Goal: Transaction & Acquisition: Purchase product/service

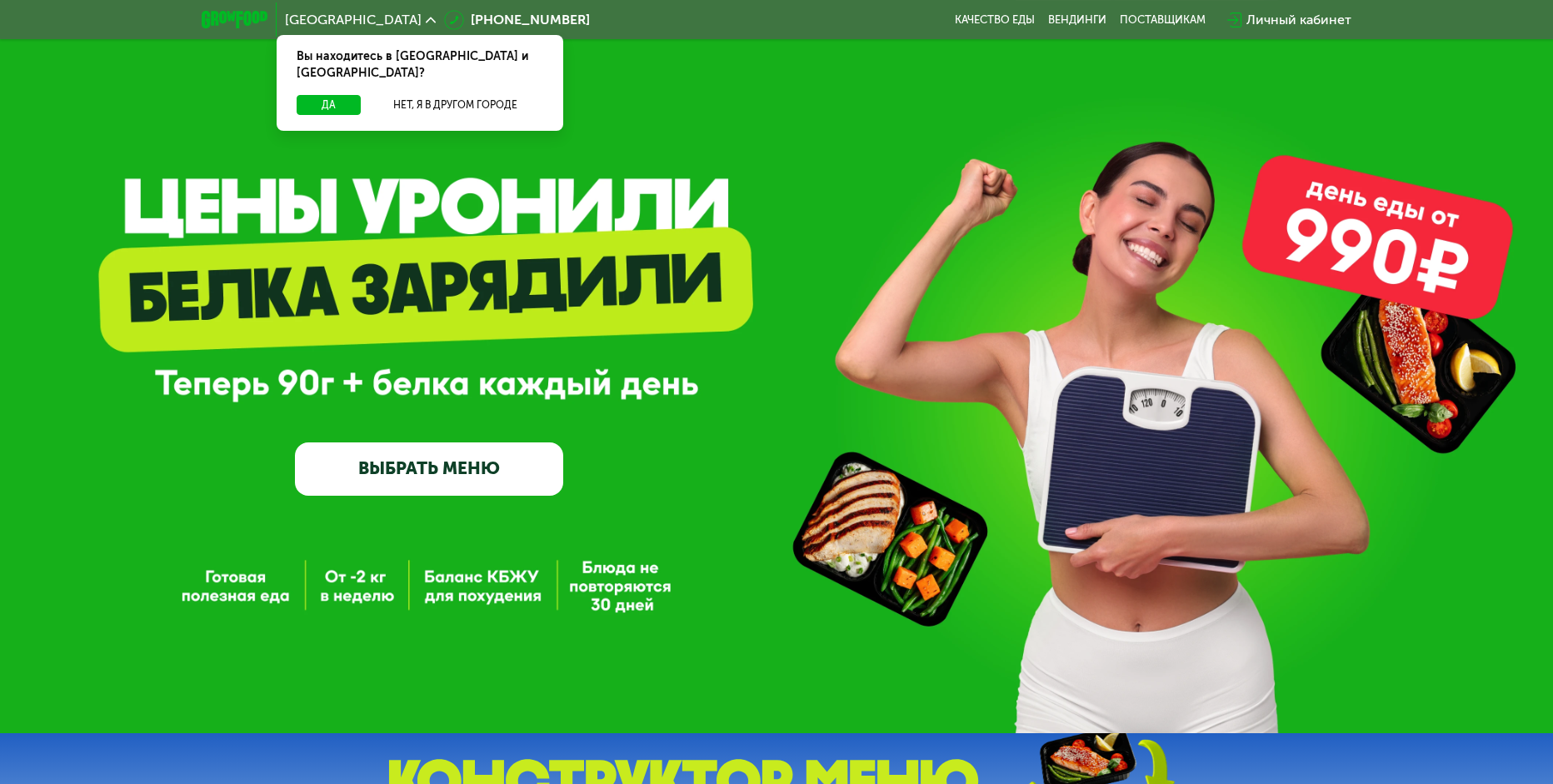
click at [500, 466] on link "ВЫБРАТЬ МЕНЮ" at bounding box center [429, 469] width 268 height 54
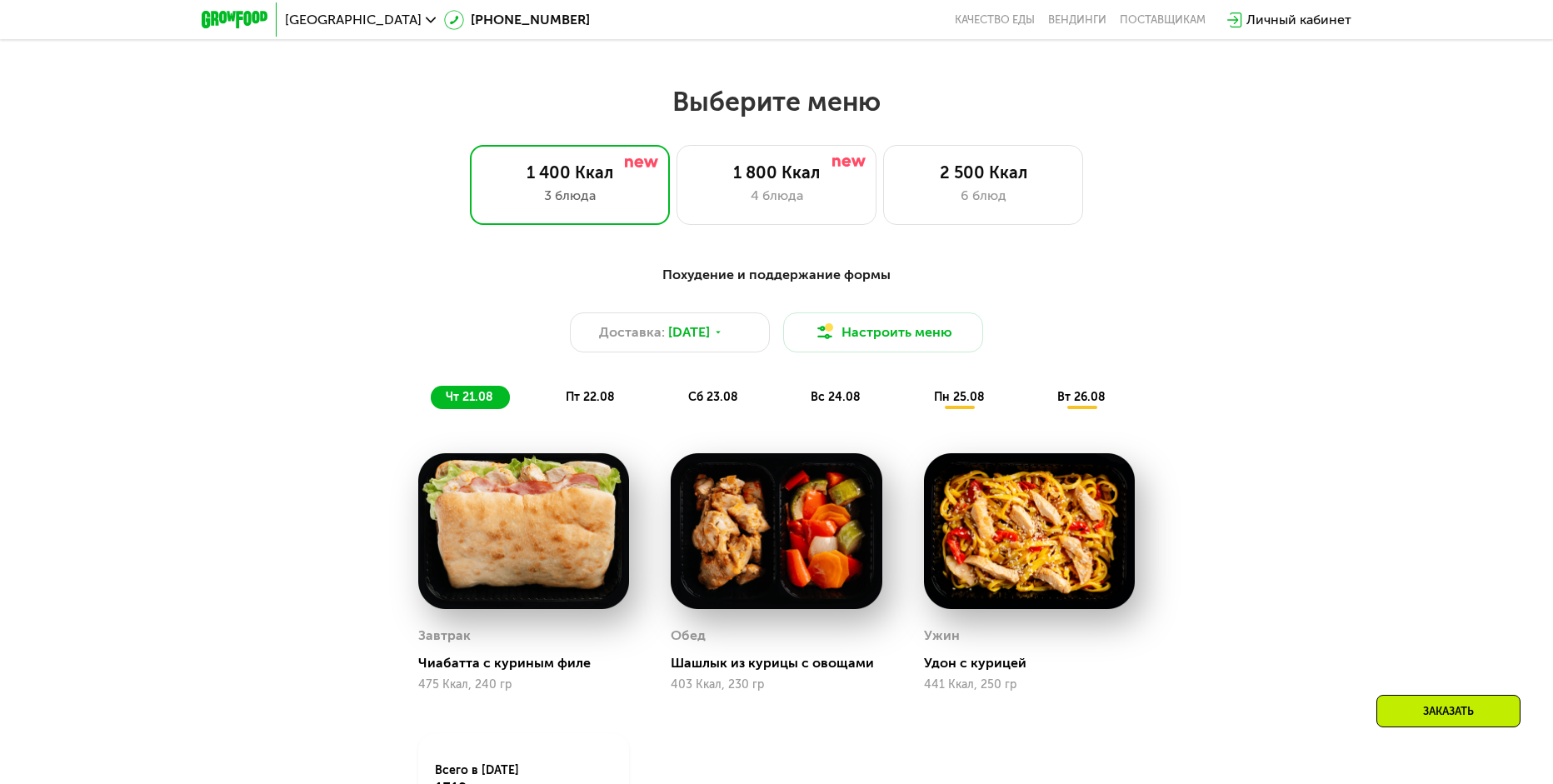
scroll to position [883, 0]
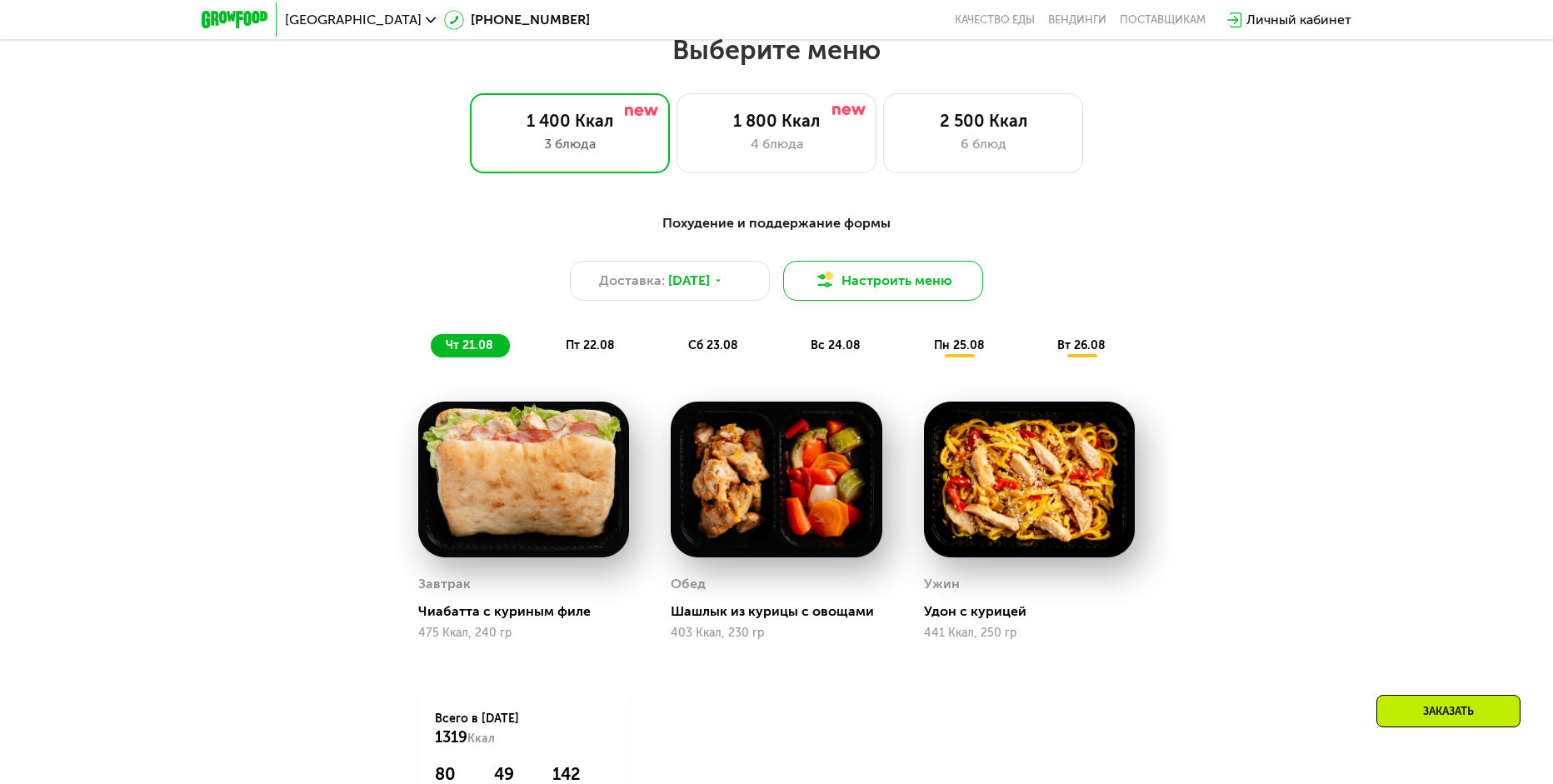
click at [855, 283] on button "Настроить меню" at bounding box center [883, 280] width 200 height 40
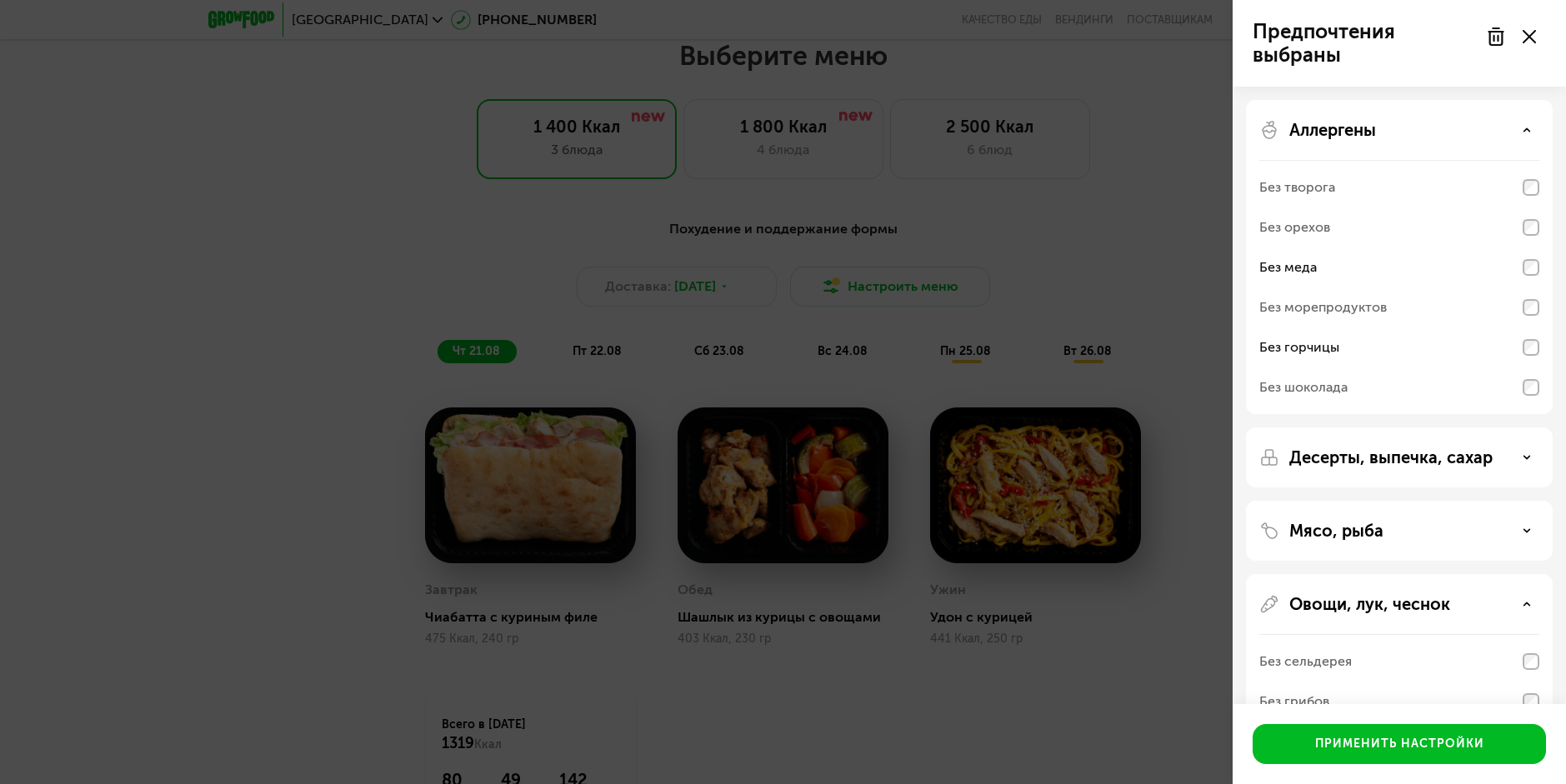
click at [777, 200] on div "Предпочтения выбраны Аллергены Без творога Без орехов Без меда Без морепродукто…" at bounding box center [783, 392] width 1566 height 784
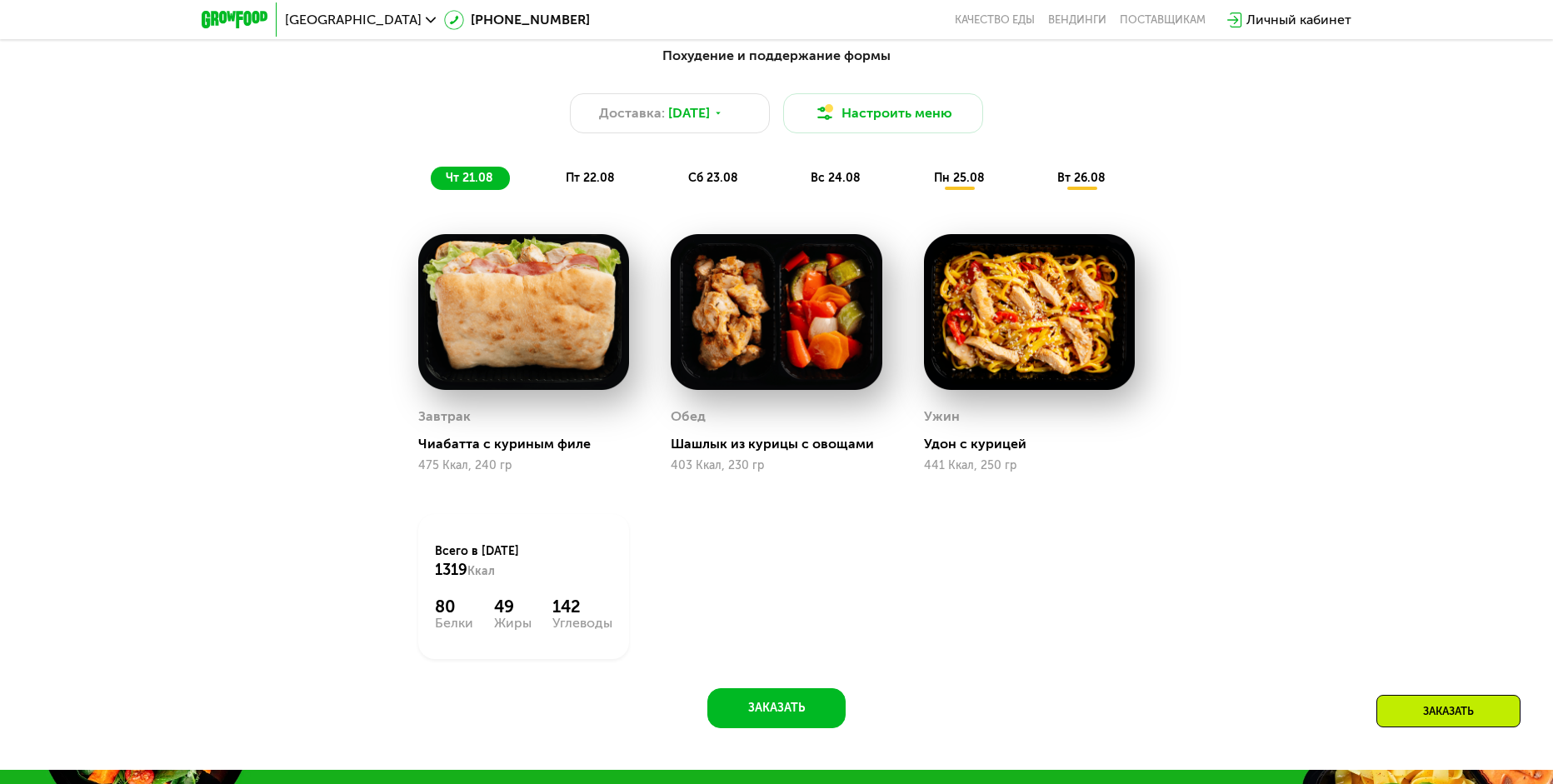
scroll to position [1050, 0]
click at [595, 171] on div "Похудение и поддержание формы Доставка: [DATE] Настроить меню чт 21.08 пт 22.08…" at bounding box center [777, 119] width 987 height 144
click at [599, 179] on span "пт 22.08" at bounding box center [590, 178] width 49 height 14
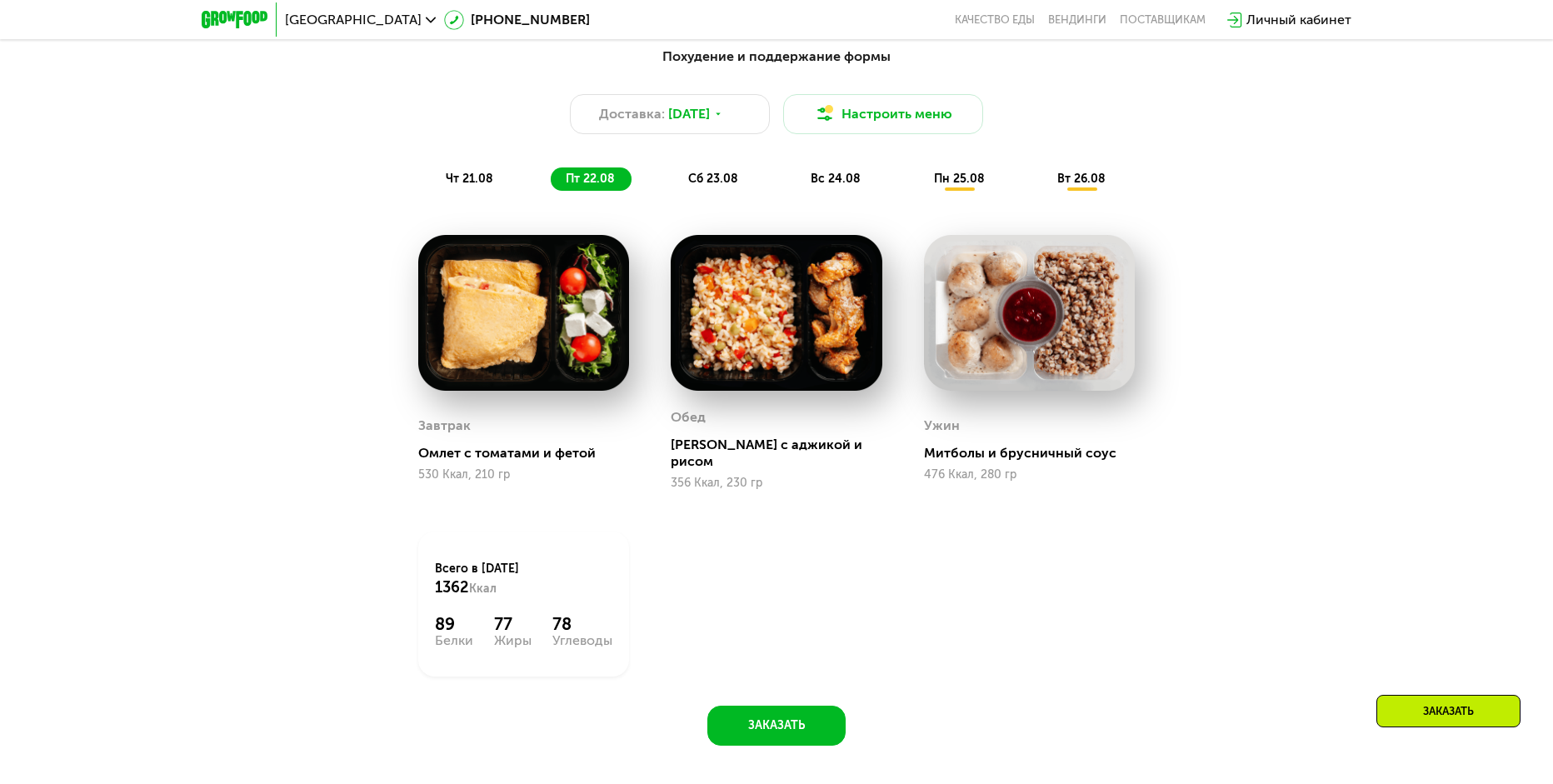
click at [718, 182] on span "сб 23.08" at bounding box center [714, 178] width 50 height 14
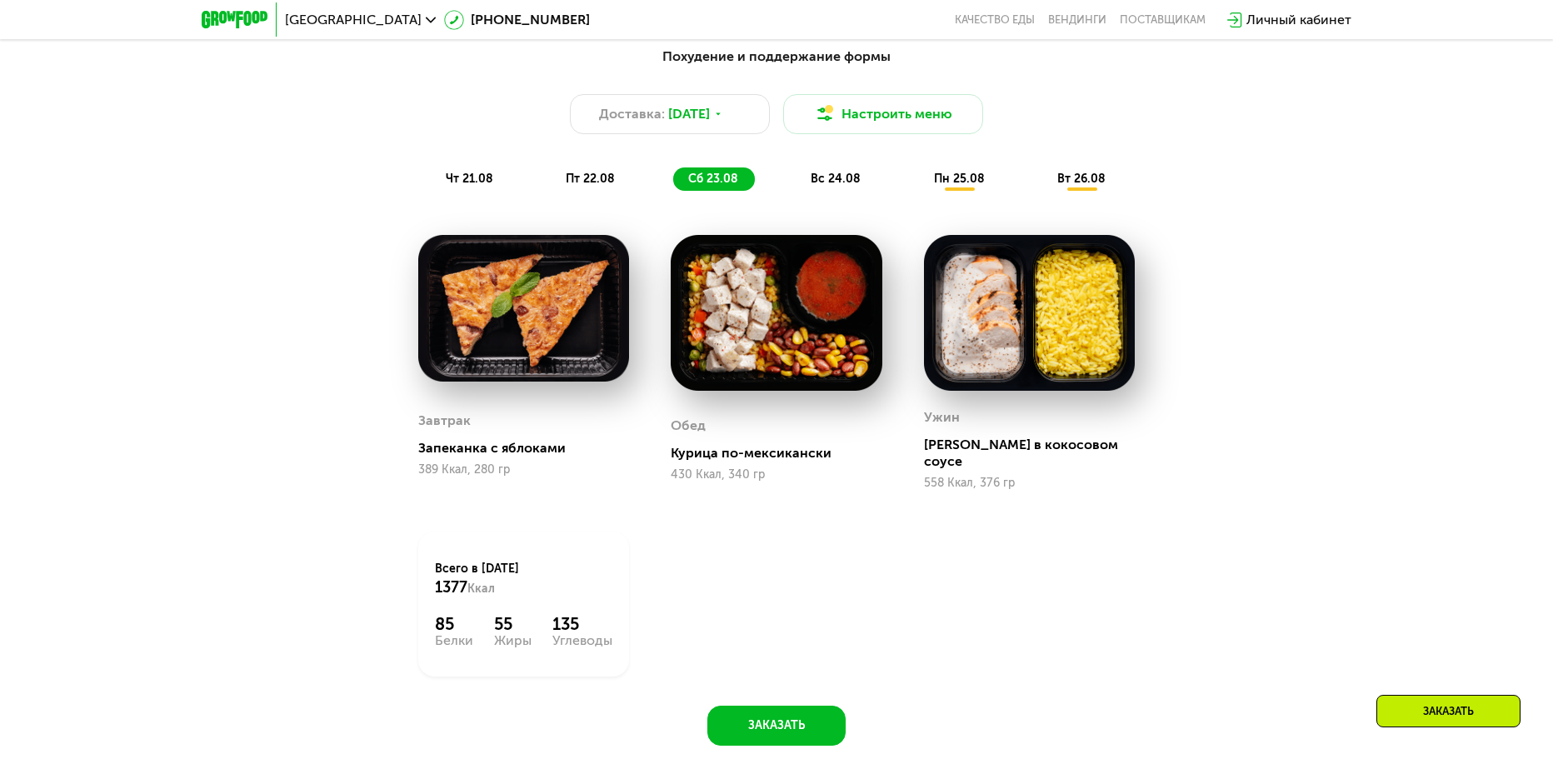
click at [835, 186] on span "вс 24.08" at bounding box center [836, 178] width 50 height 14
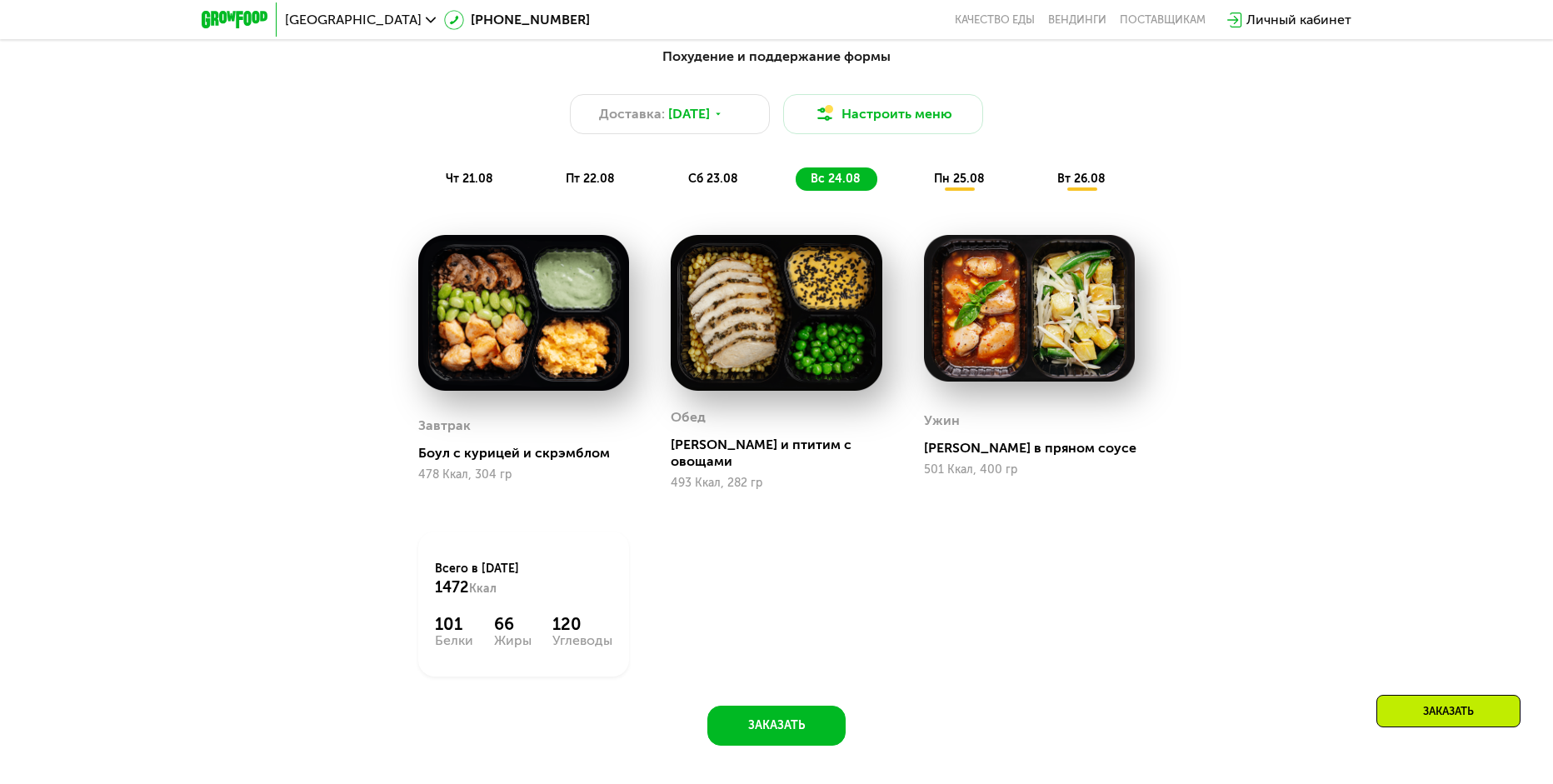
click at [944, 186] on span "пн 25.08" at bounding box center [959, 178] width 51 height 14
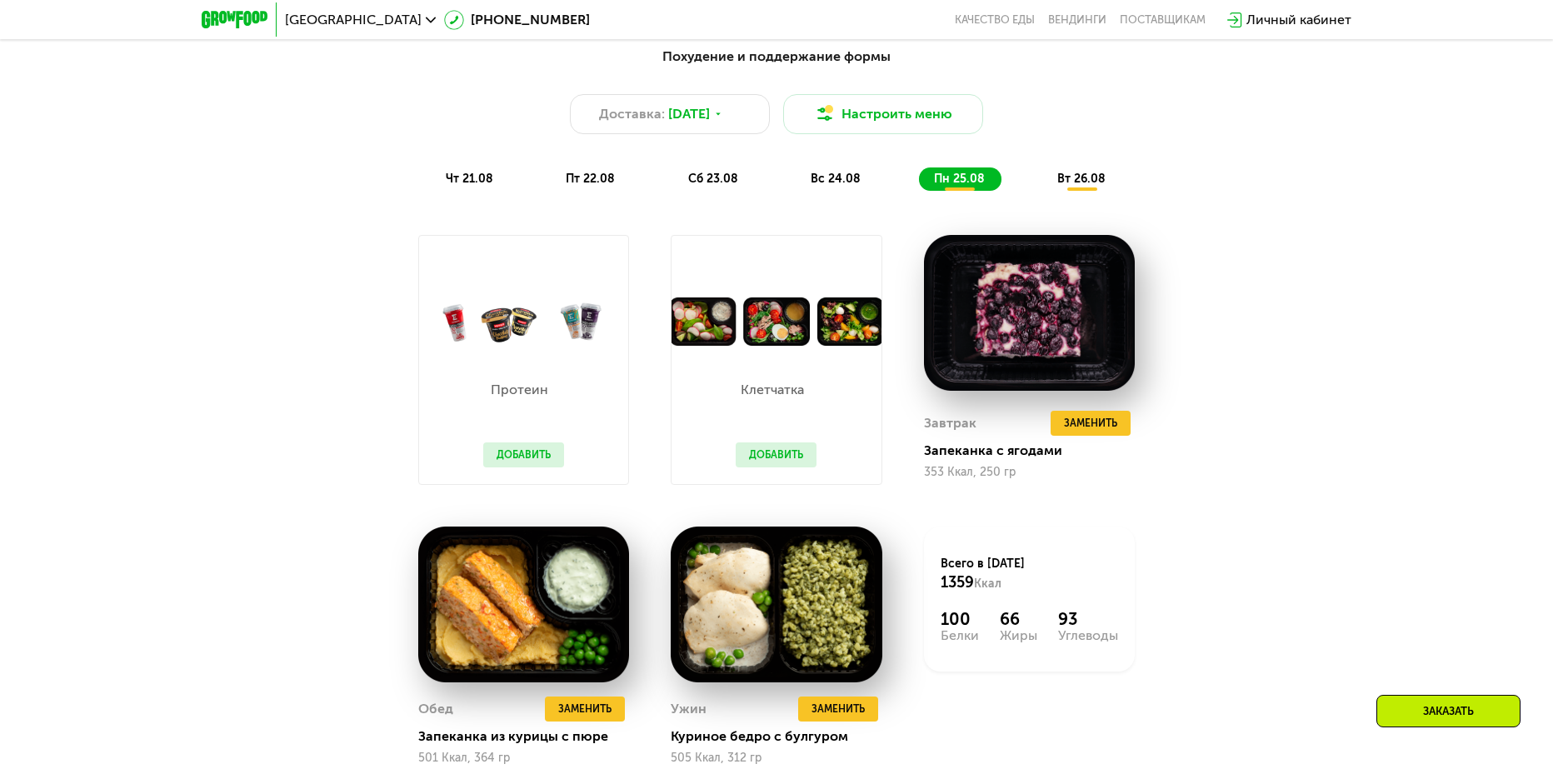
click at [1064, 186] on span "вт 26.08" at bounding box center [1082, 178] width 48 height 14
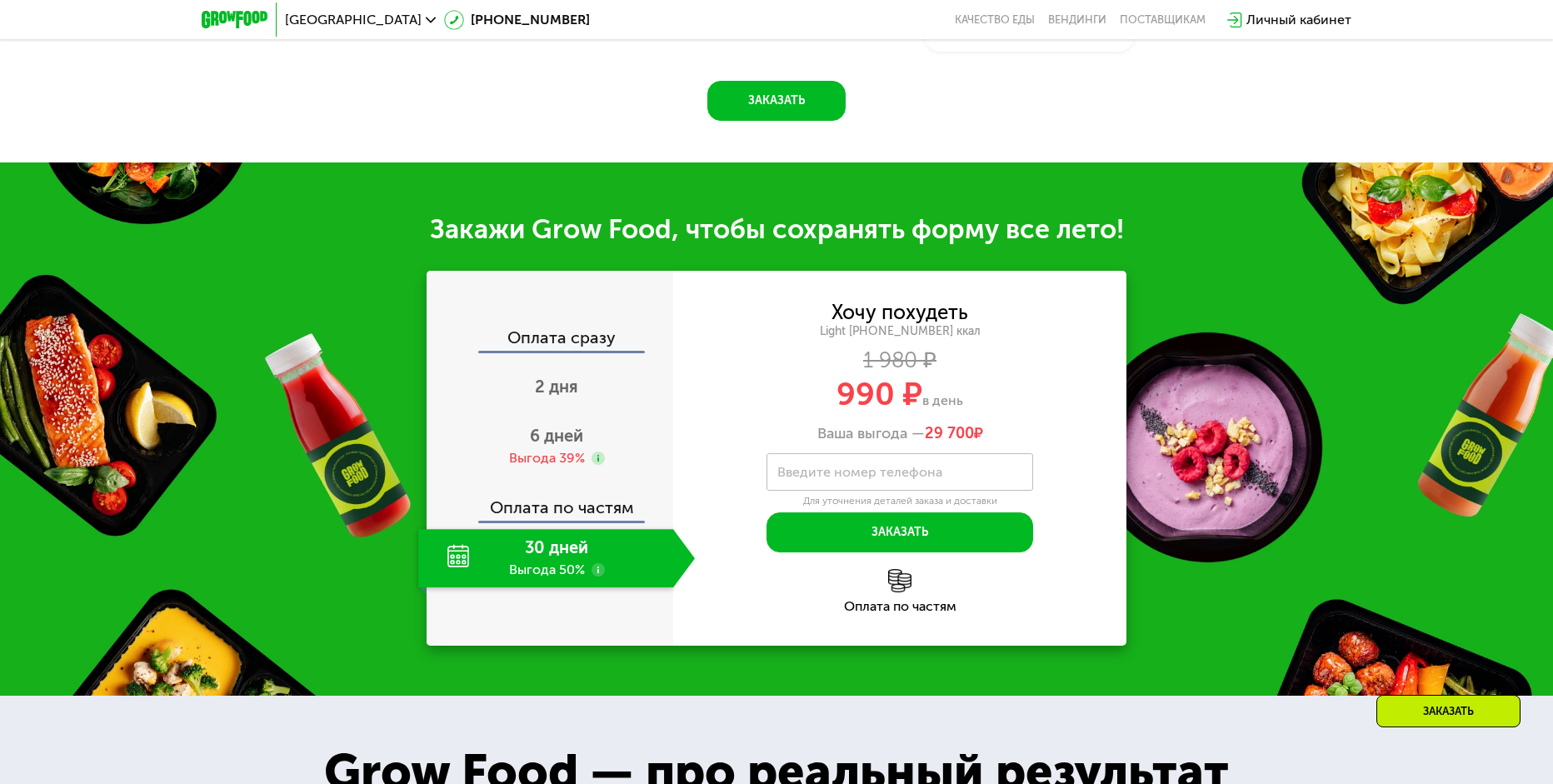
scroll to position [1883, 0]
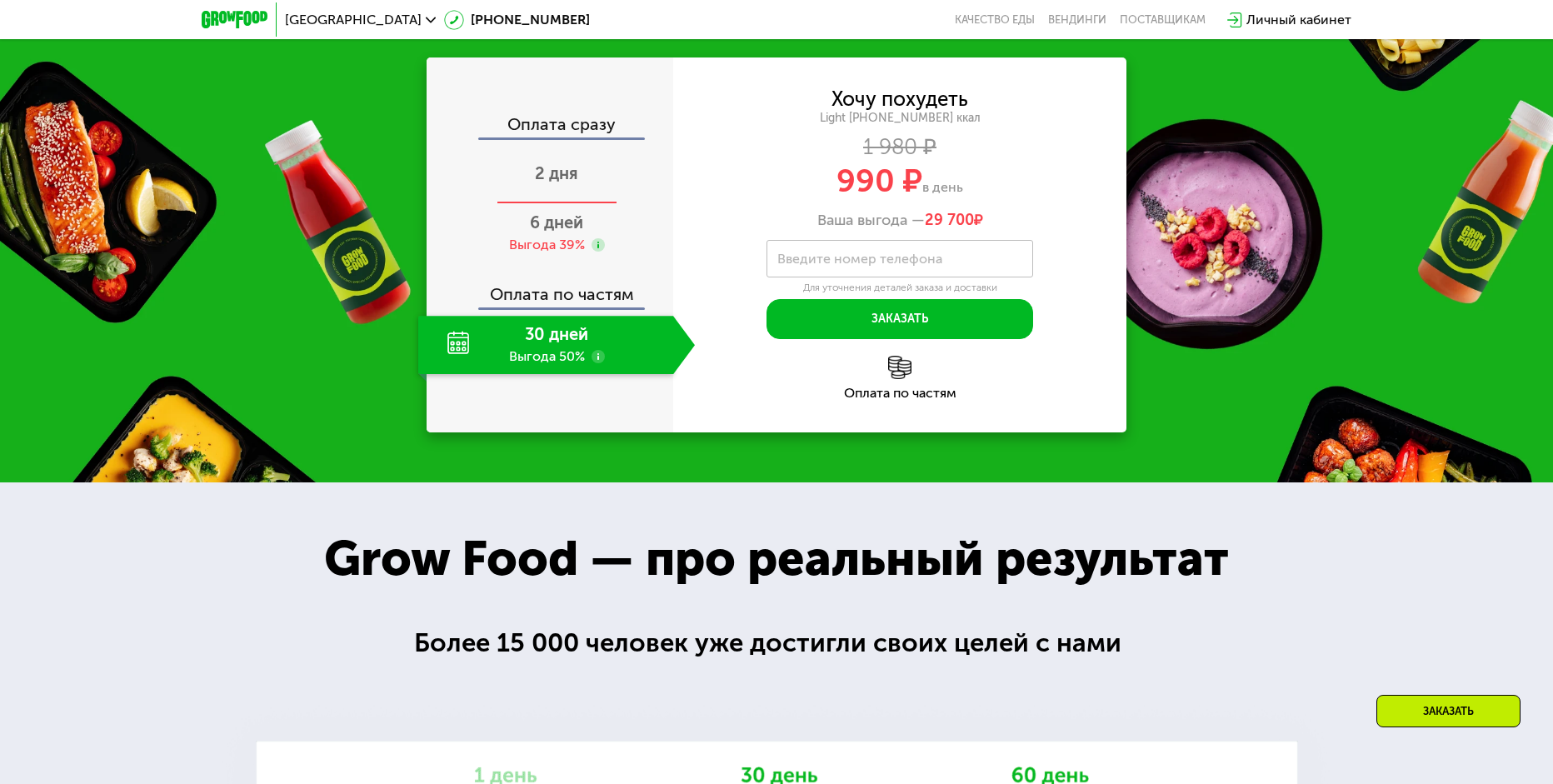
click at [564, 184] on span "2 дня" at bounding box center [557, 173] width 44 height 20
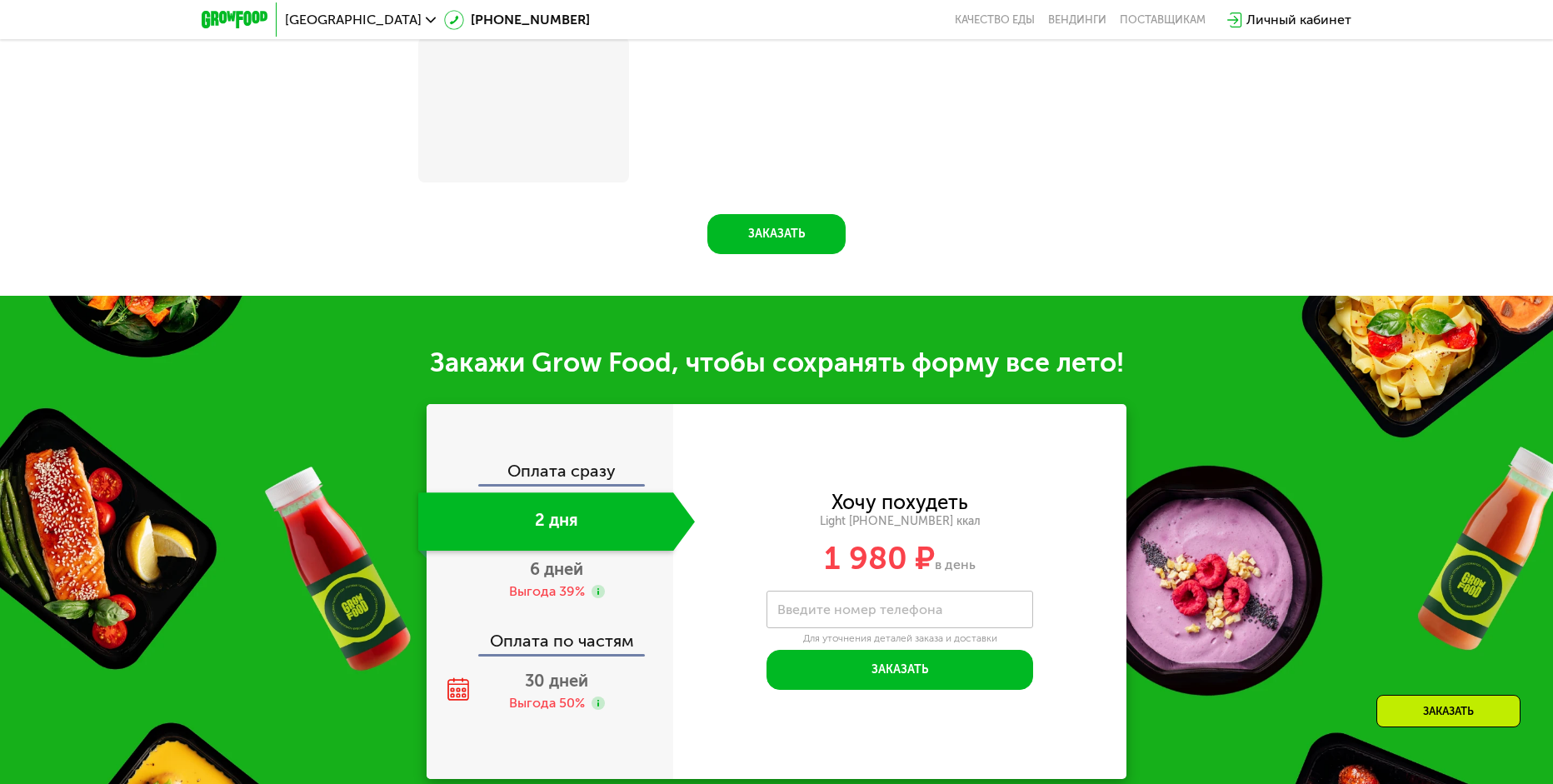
scroll to position [2136, 0]
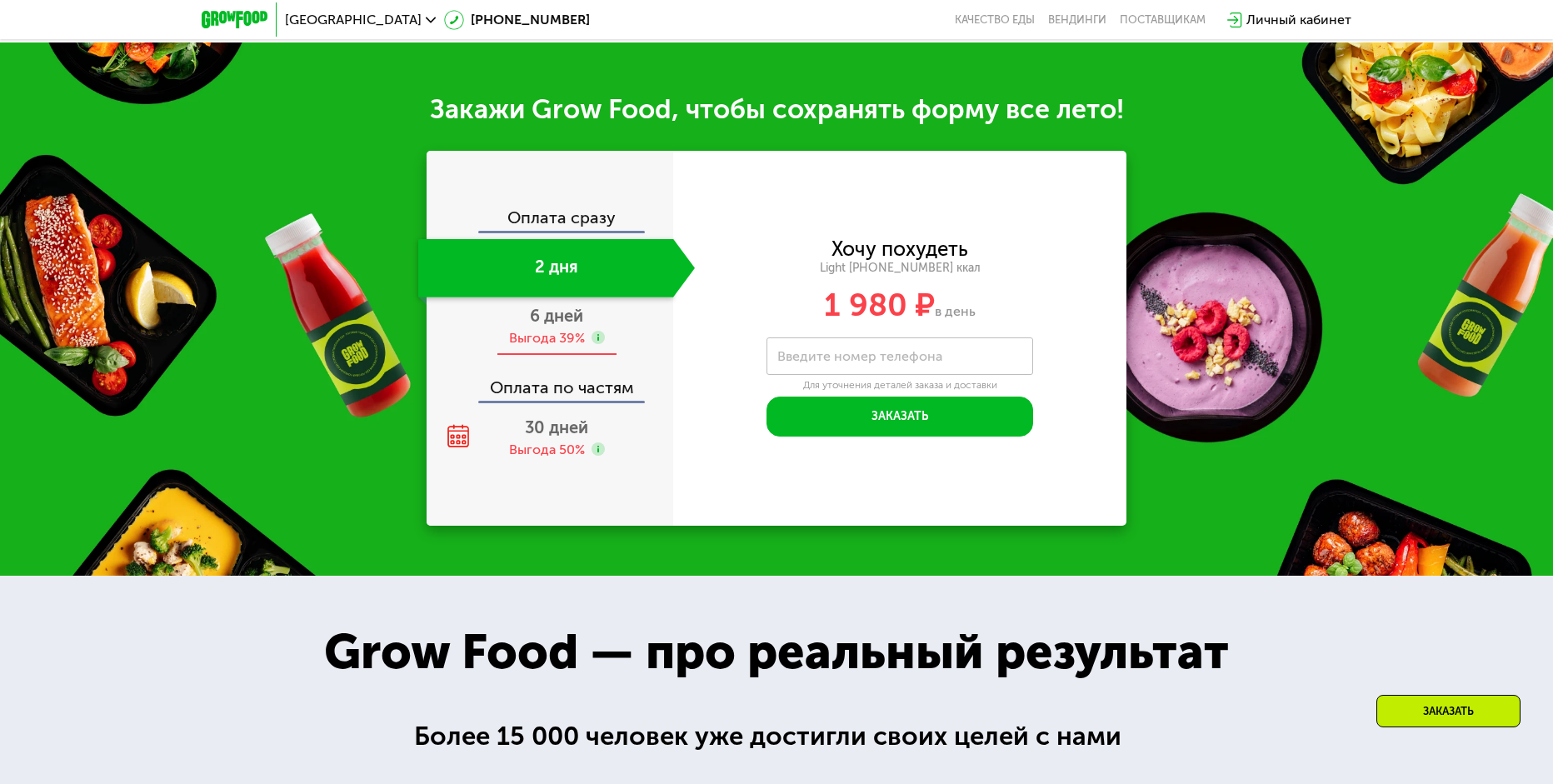
click at [558, 326] on span "6 дней" at bounding box center [557, 316] width 54 height 20
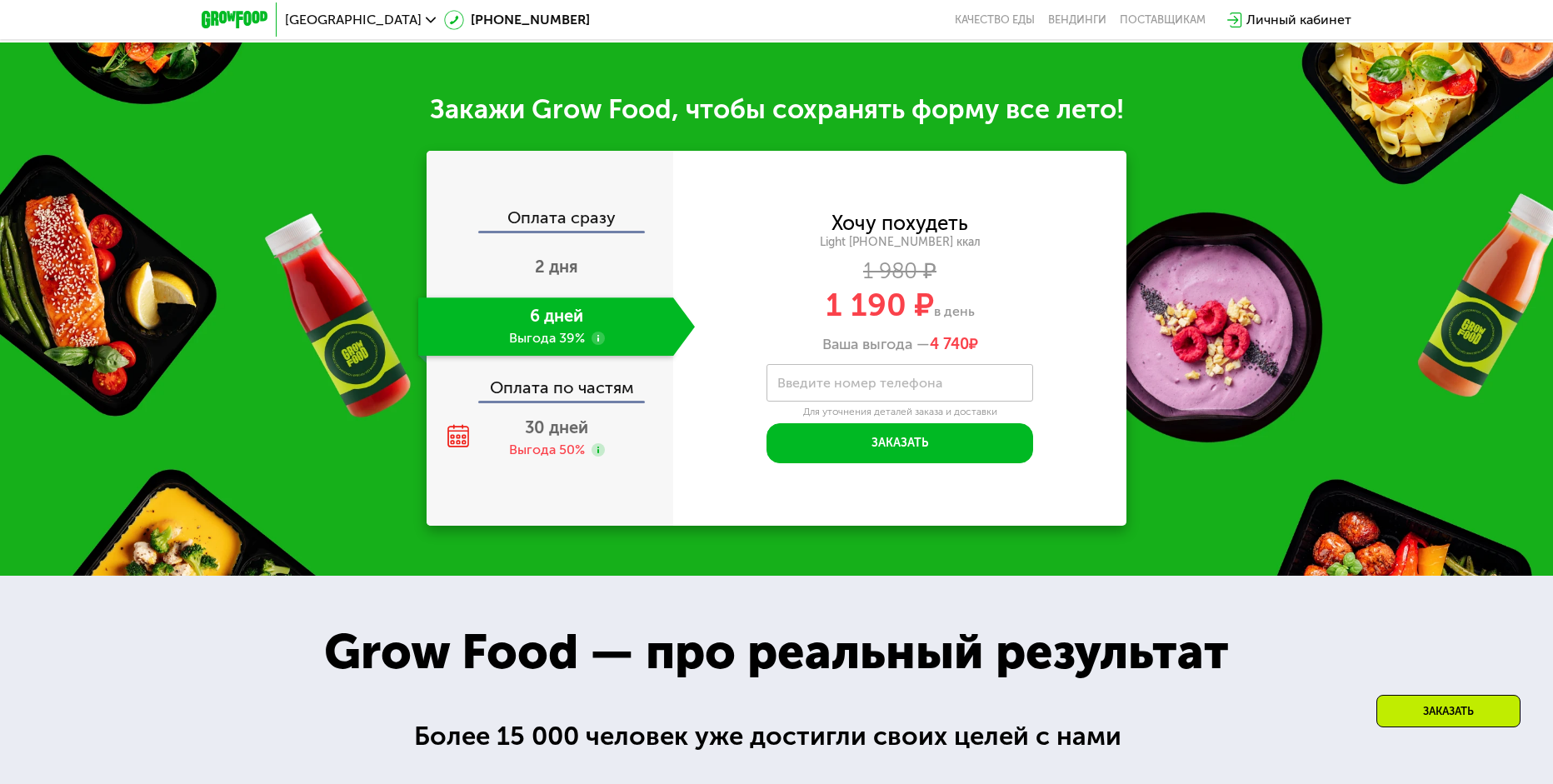
scroll to position [1820, 0]
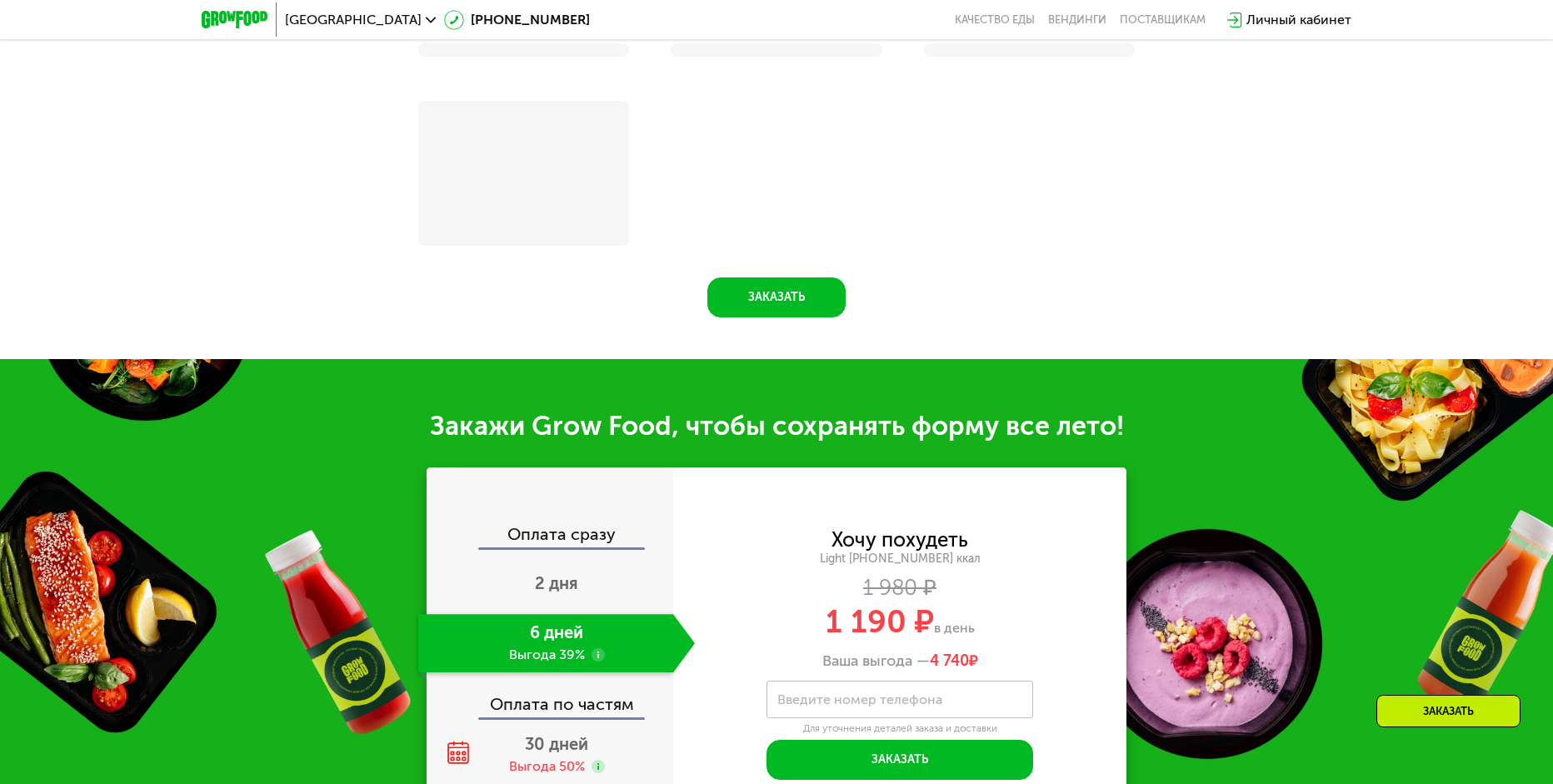
click at [541, 679] on div "Оплата по частям" at bounding box center [550, 697] width 245 height 38
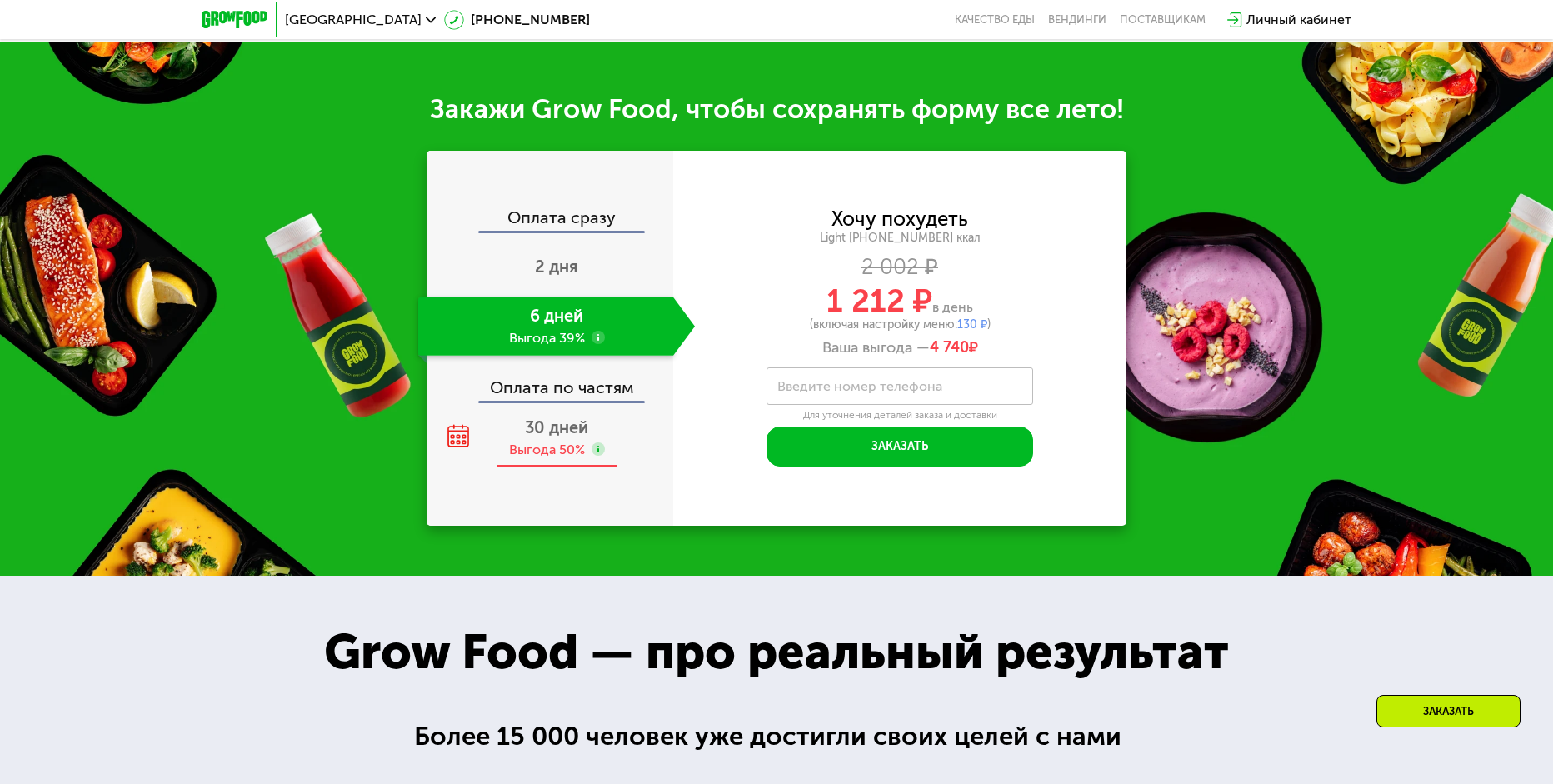
click at [527, 459] on div "Выгода 50%" at bounding box center [547, 450] width 76 height 19
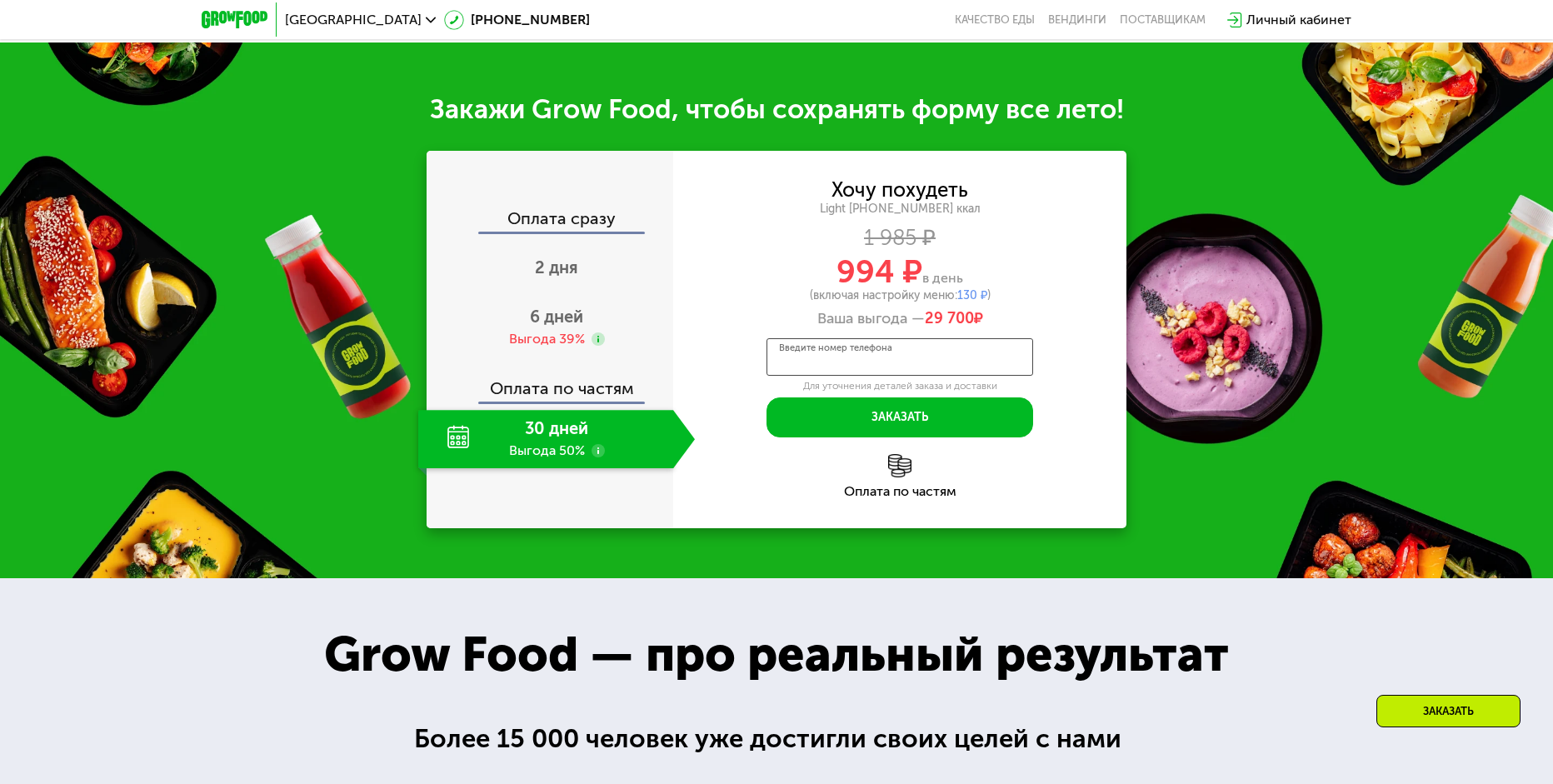
click at [885, 371] on input "Введите номер телефона" at bounding box center [899, 357] width 267 height 37
click at [893, 477] on img at bounding box center [900, 466] width 23 height 23
click at [888, 361] on label "Введите номер телефона" at bounding box center [860, 357] width 165 height 9
click at [888, 362] on input "Введите номер телефона" at bounding box center [899, 357] width 267 height 37
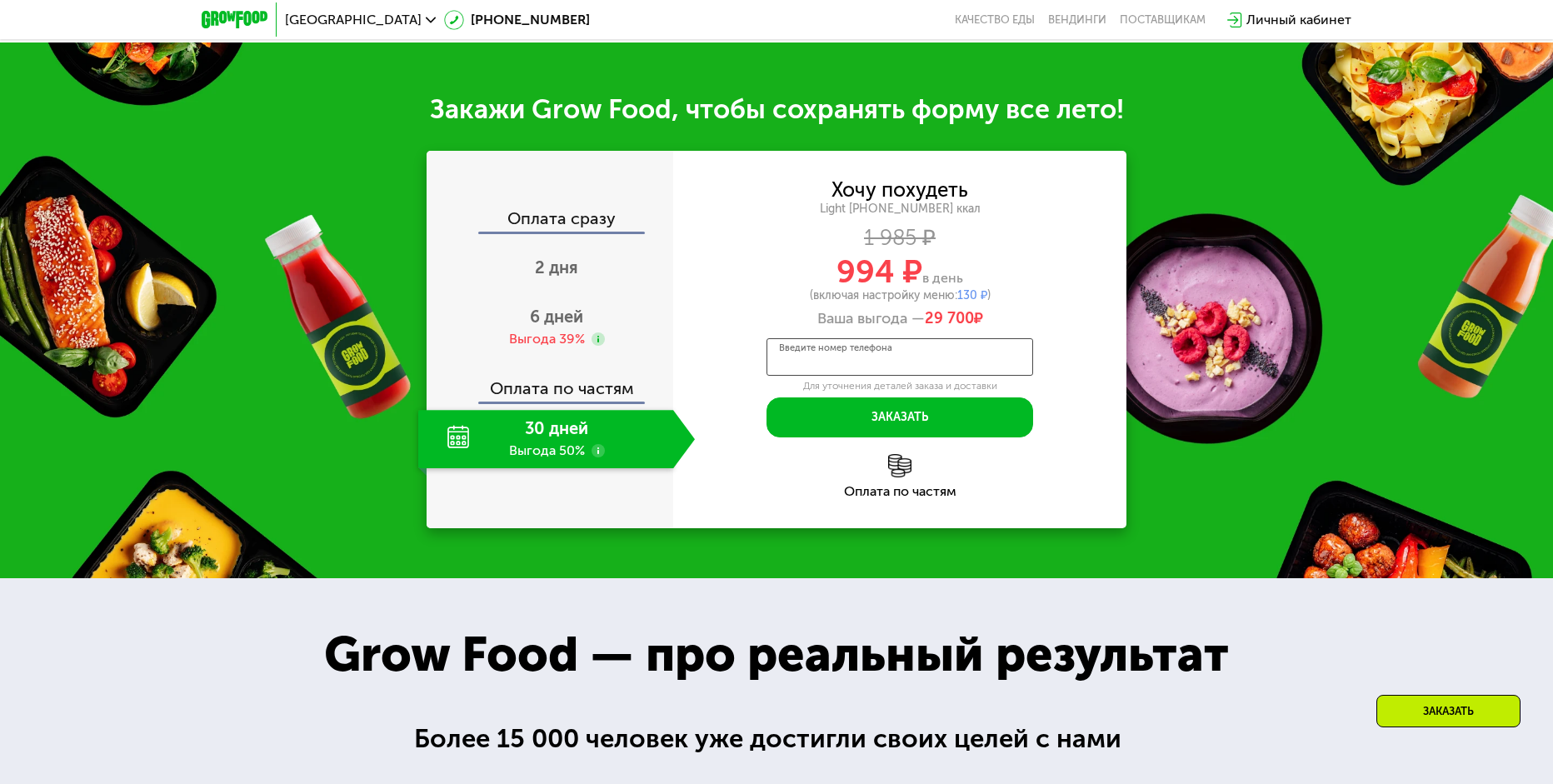
click at [888, 362] on input "Введите номер телефона" at bounding box center [899, 357] width 267 height 37
